Goal: Check status: Check status

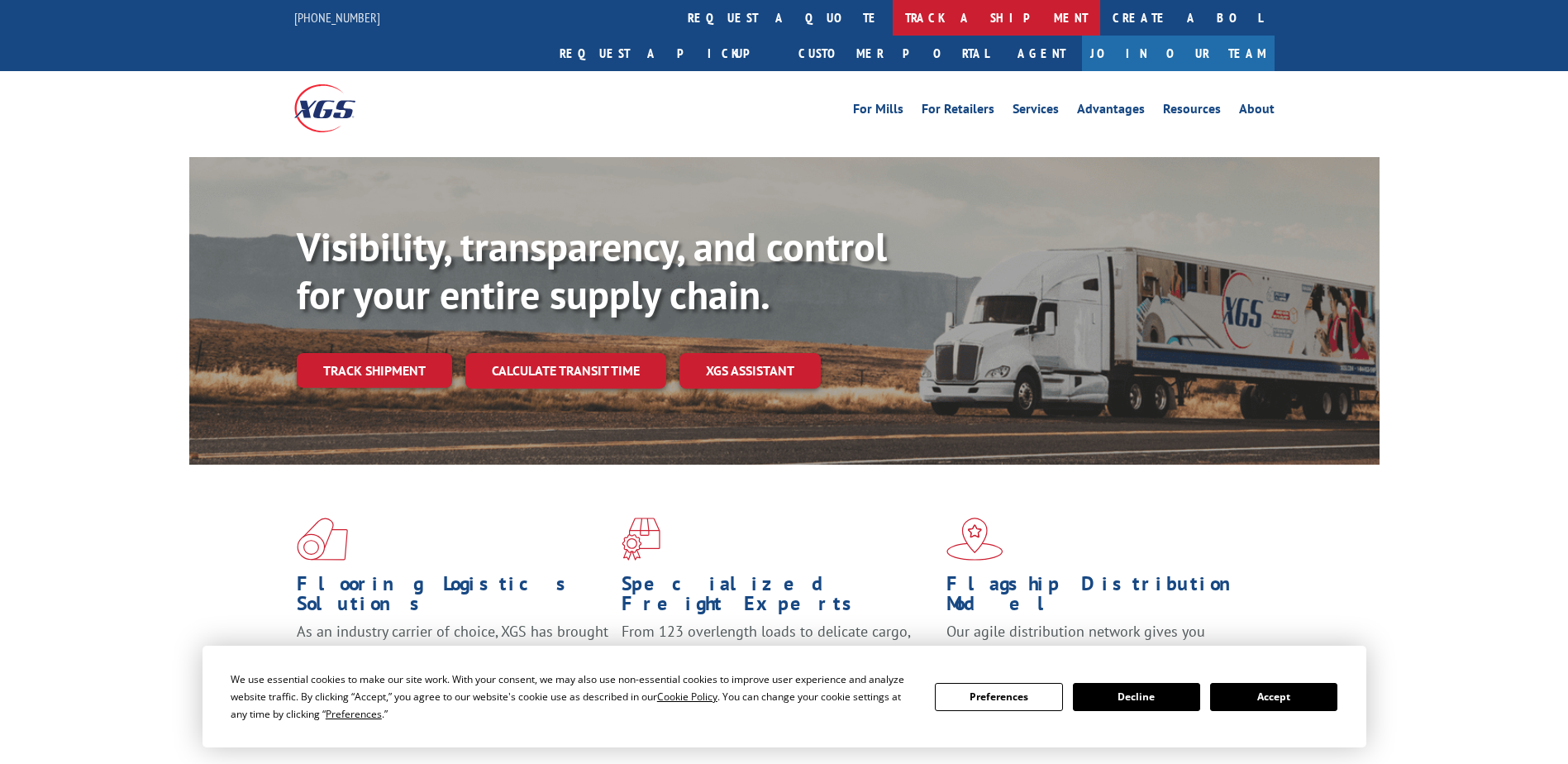
click at [893, 22] on link "track a shipment" at bounding box center [997, 17] width 207 height 35
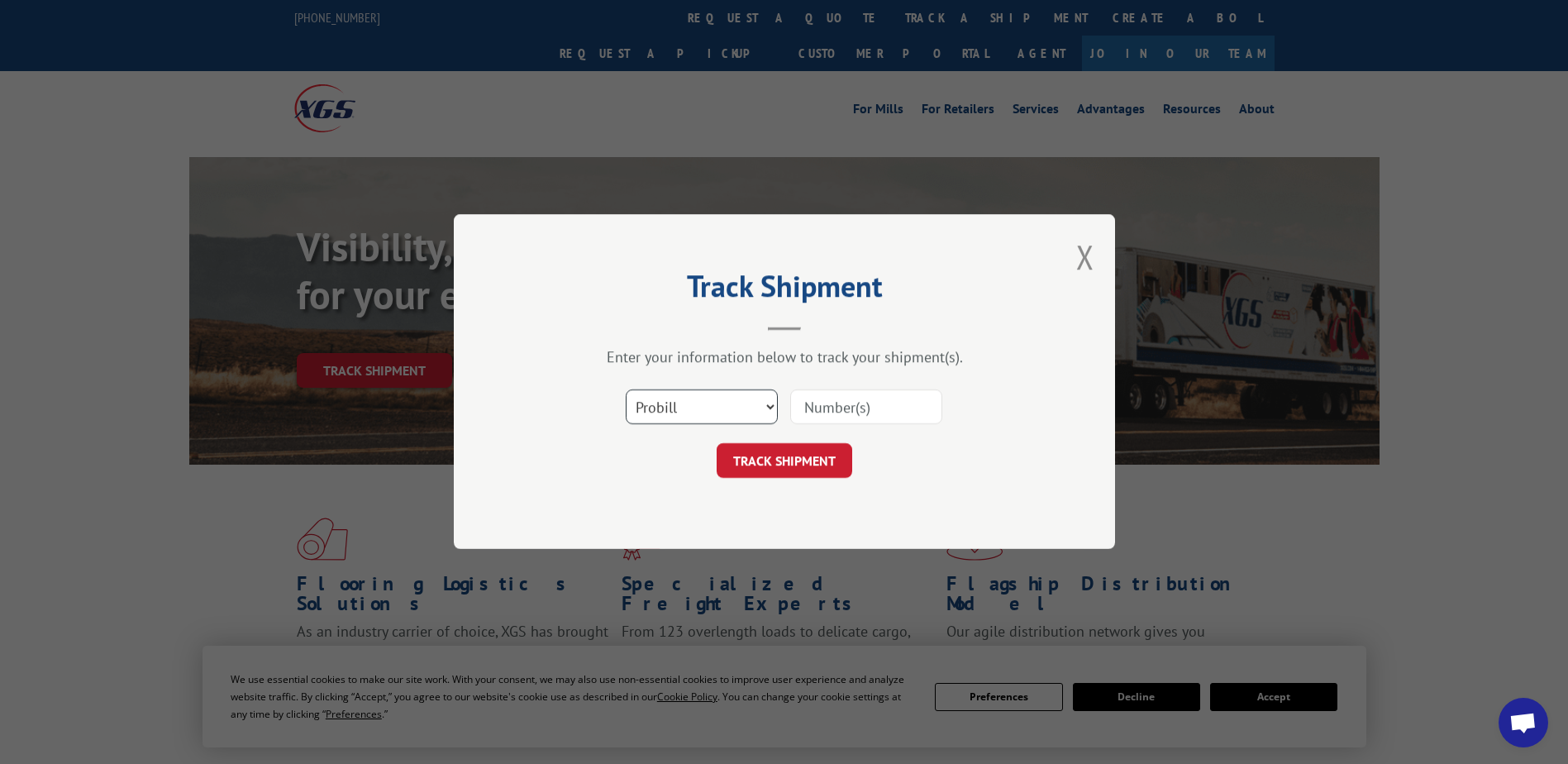
click at [773, 403] on select "Select category... Probill BOL PO" at bounding box center [701, 407] width 152 height 35
select select "bol"
click at [626, 390] on select "Select category... Probill BOL PO" at bounding box center [701, 407] width 152 height 35
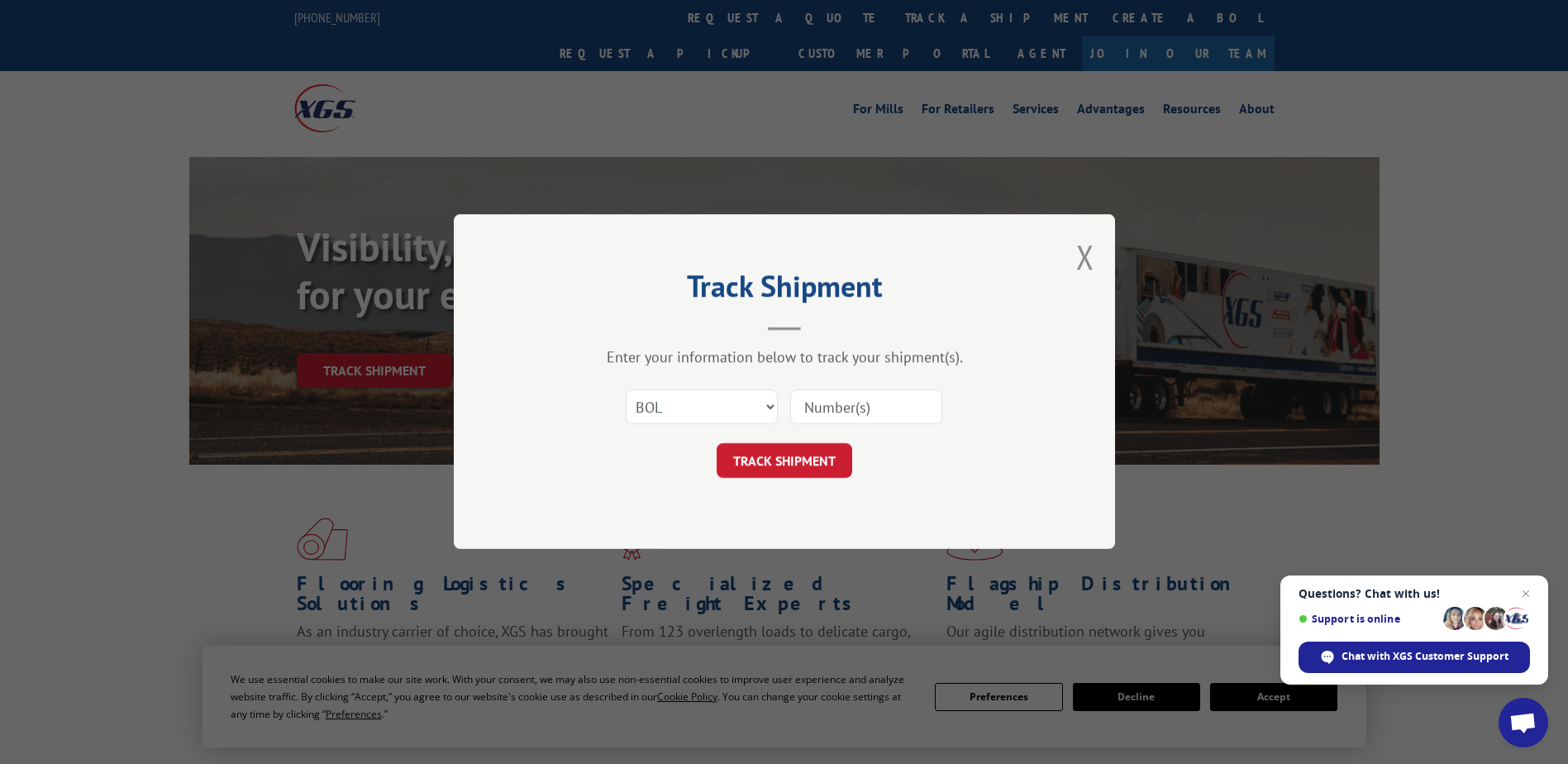
paste input "242141"
type input "242141"
click at [767, 460] on button "TRACK SHIPMENT" at bounding box center [784, 461] width 136 height 35
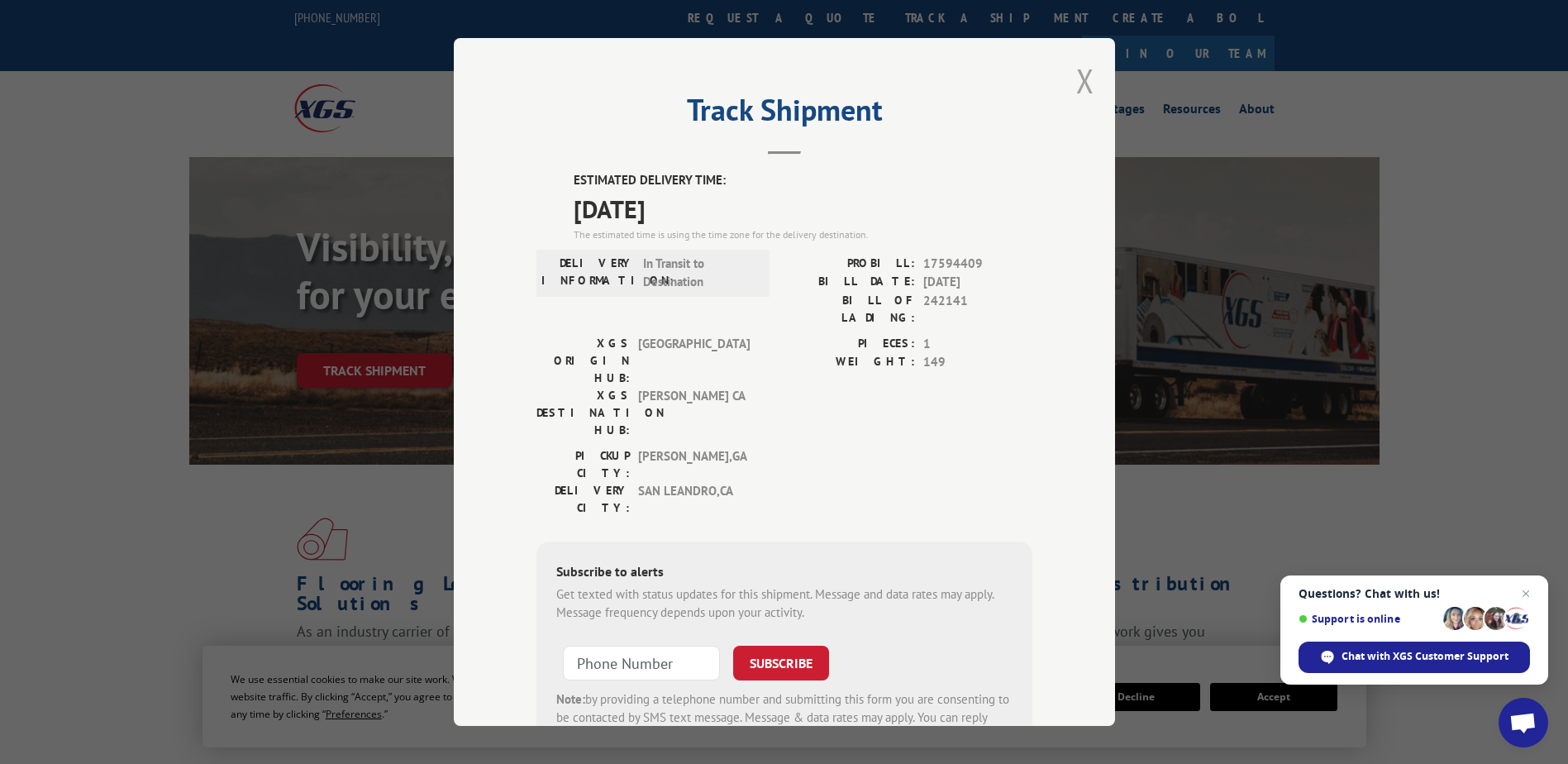
click at [1076, 75] on button "Close modal" at bounding box center [1085, 81] width 18 height 44
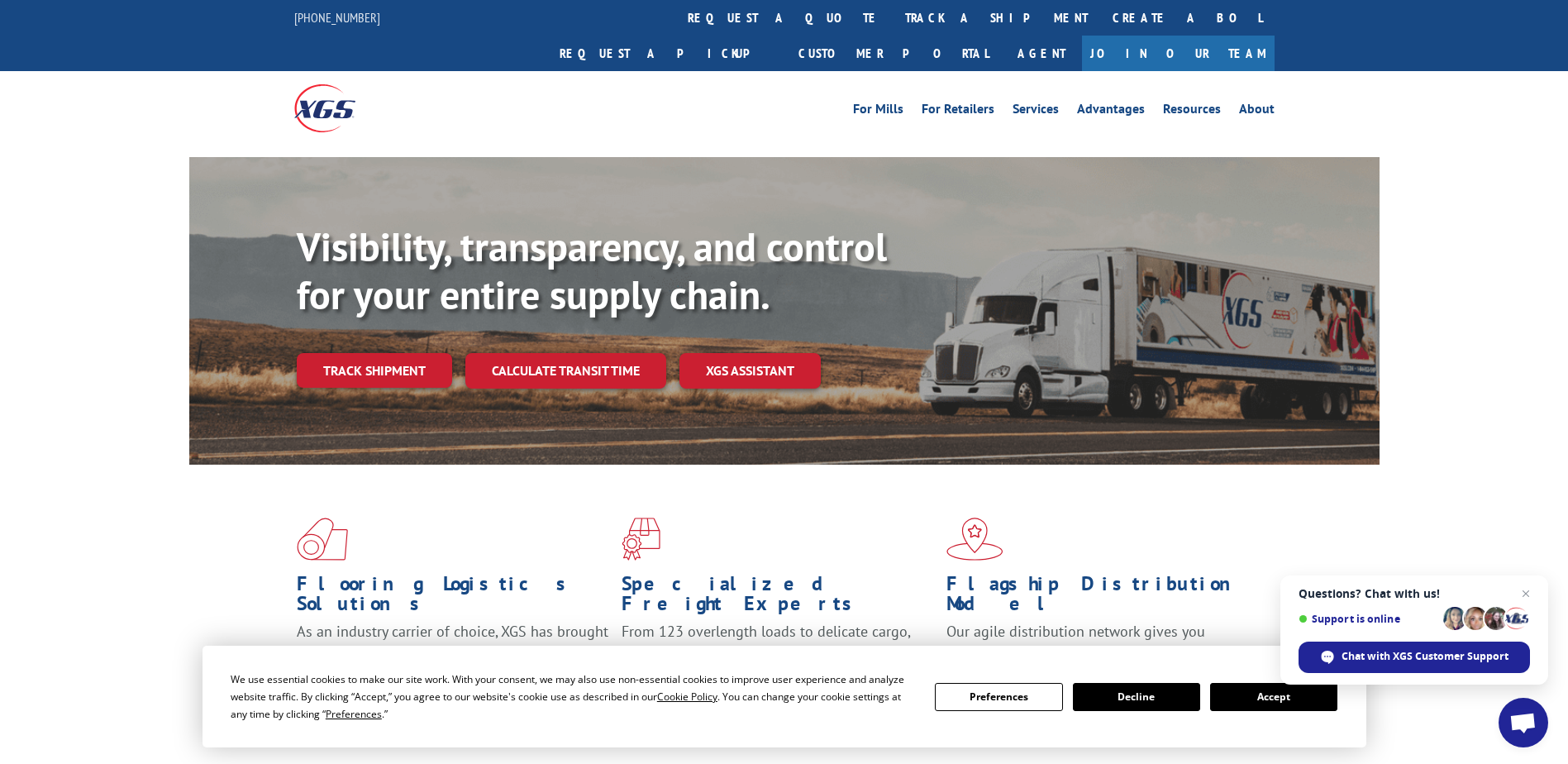
click at [893, 25] on link "track a shipment" at bounding box center [997, 17] width 207 height 35
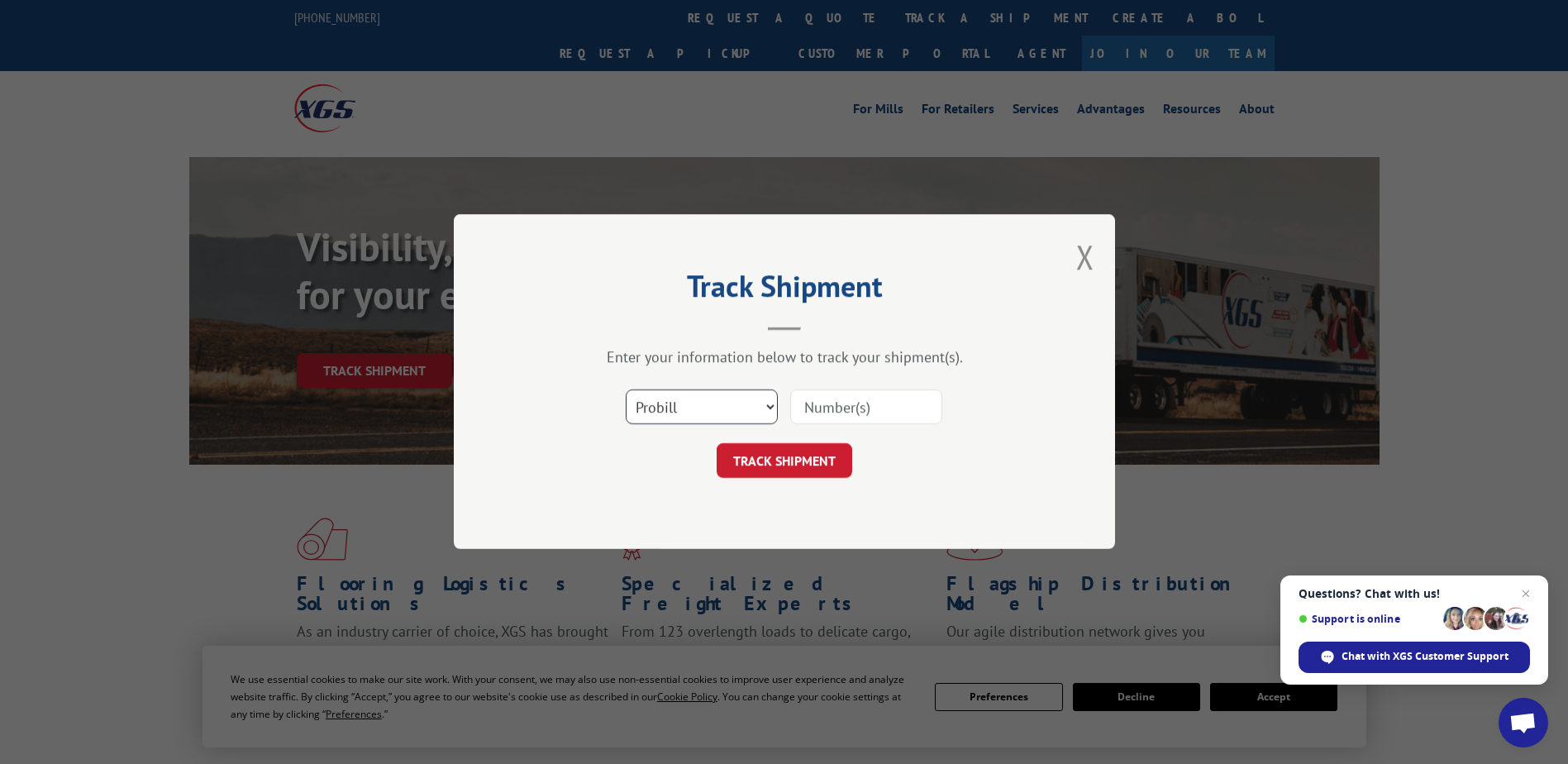
click at [772, 400] on select "Select category... Probill BOL PO" at bounding box center [701, 407] width 152 height 35
select select "bol"
click at [626, 390] on select "Select category... Probill BOL PO" at bounding box center [701, 407] width 152 height 35
paste input "242085"
type input "242085"
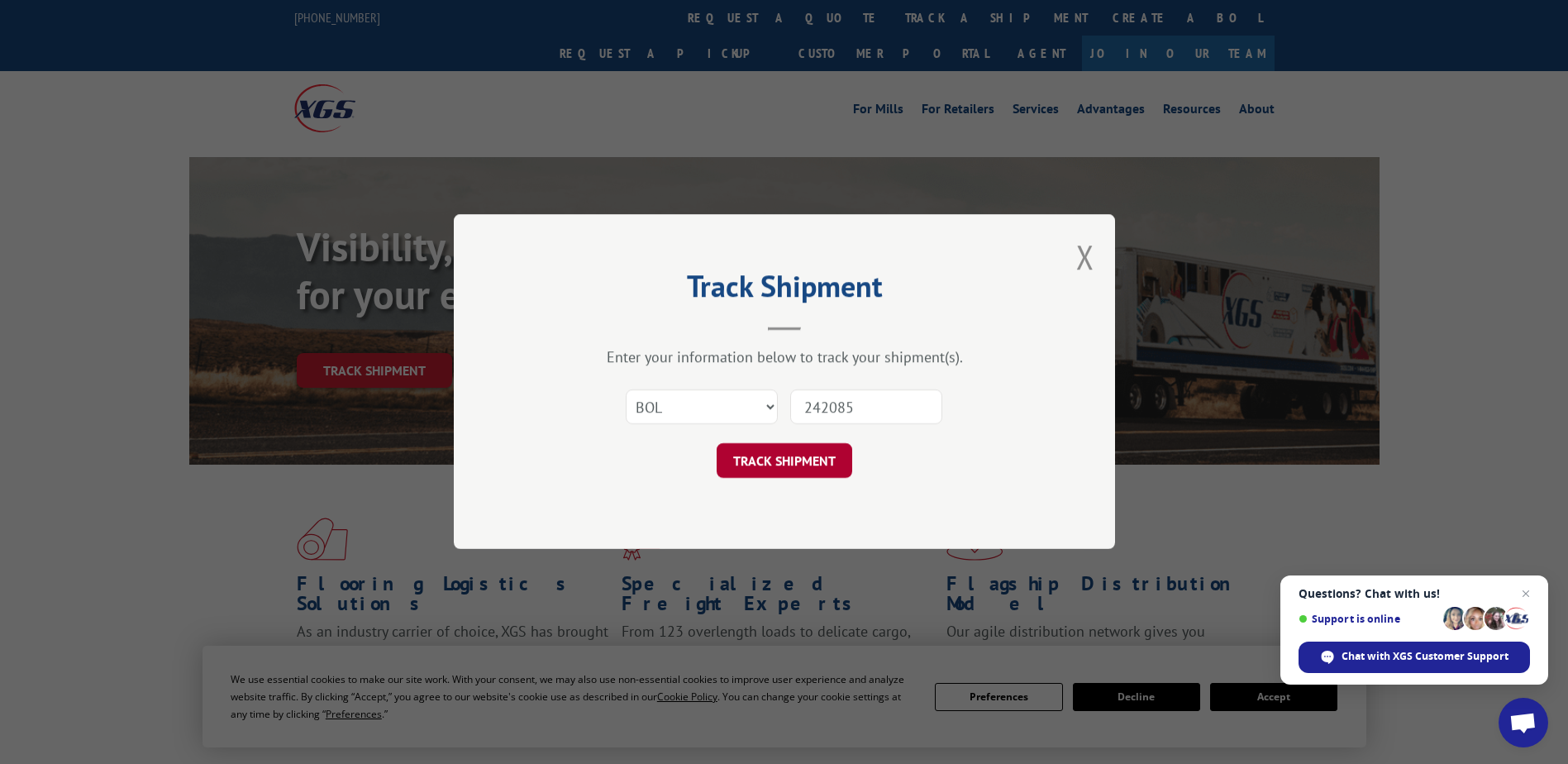
click at [776, 475] on button "TRACK SHIPMENT" at bounding box center [784, 461] width 136 height 35
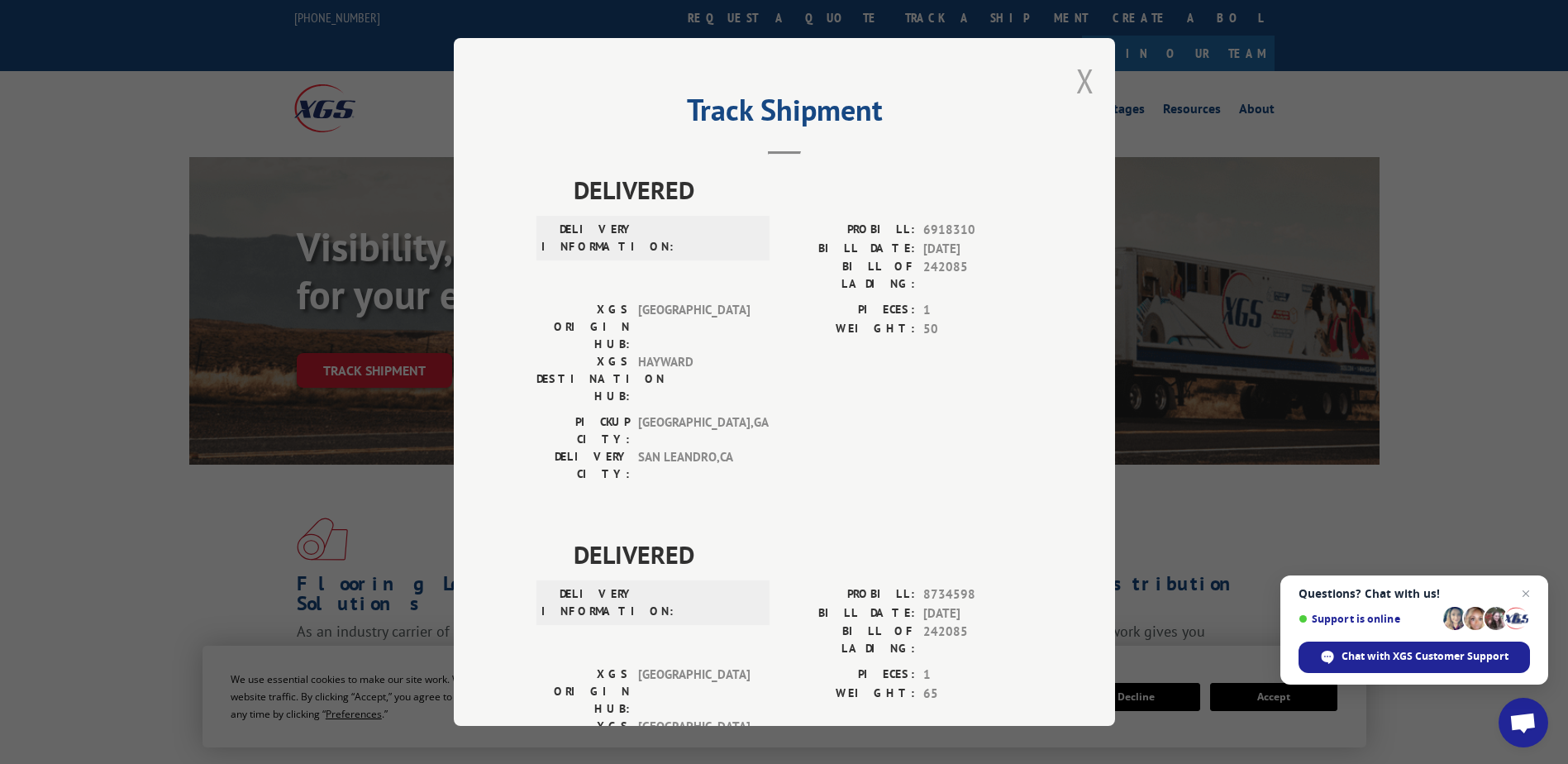
click at [1080, 83] on button "Close modal" at bounding box center [1085, 81] width 18 height 44
